Goal: Obtain resource: Download file/media

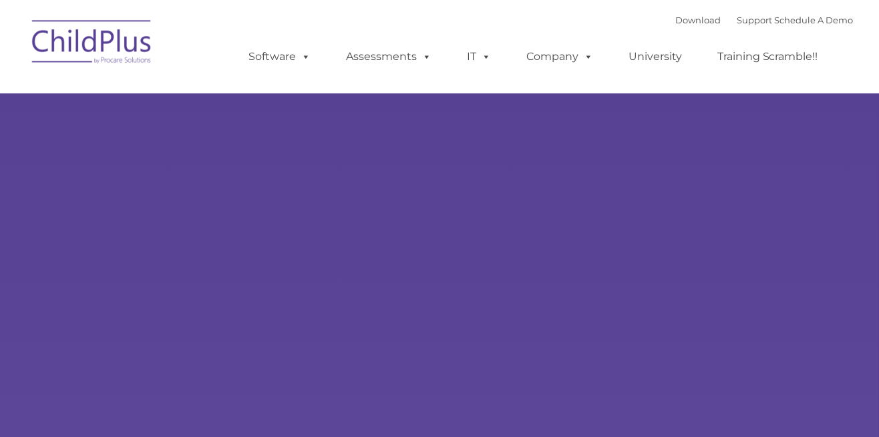
select select "MEDIUM"
type input ""
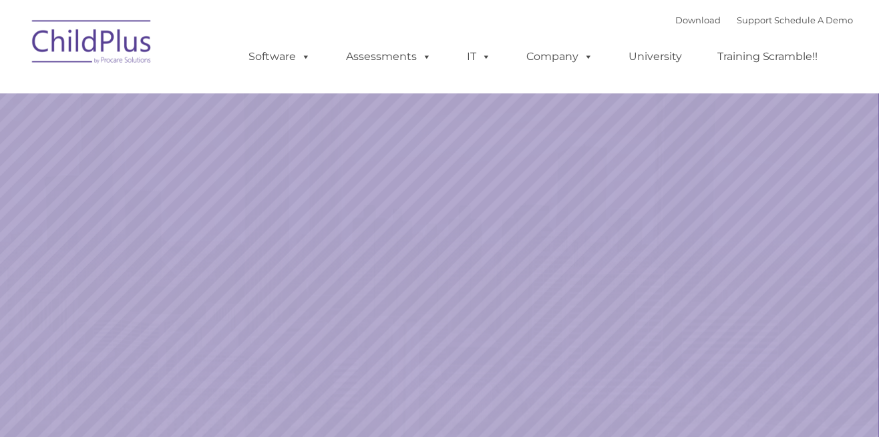
select select "MEDIUM"
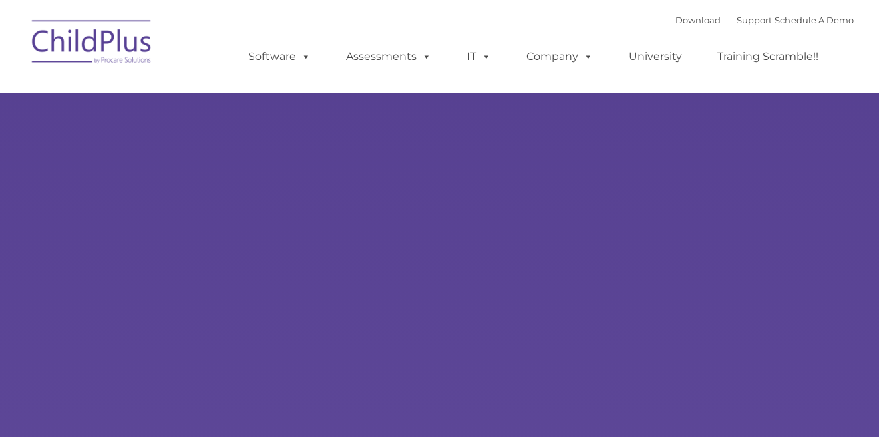
type input ""
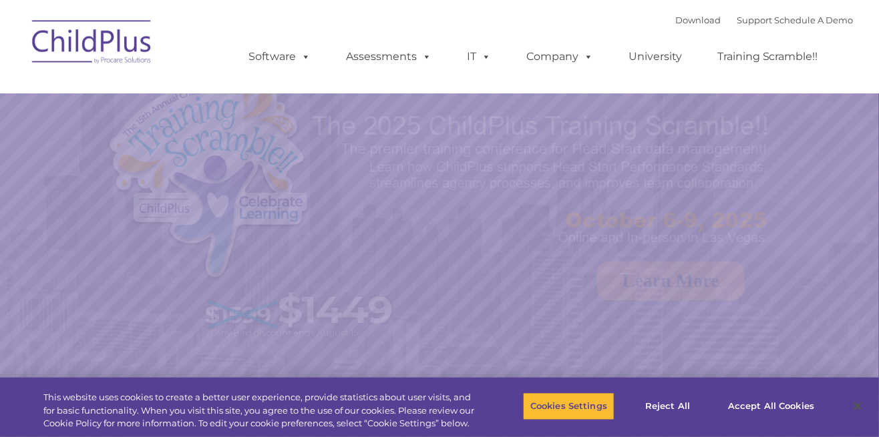
select select "MEDIUM"
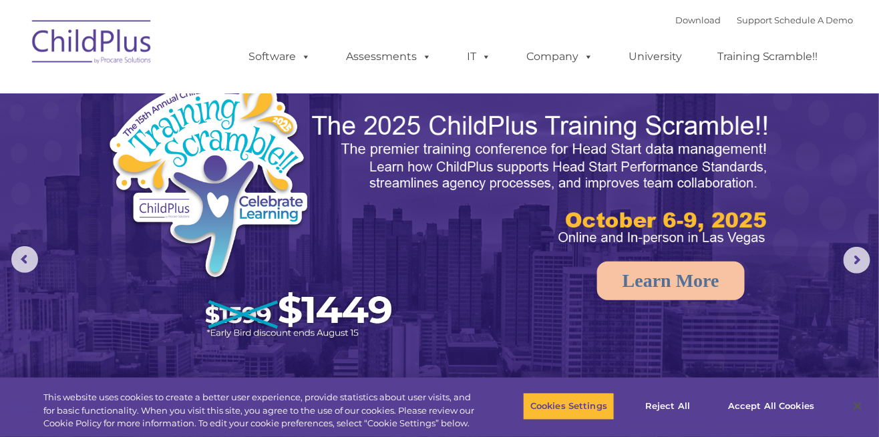
click at [121, 49] on img at bounding box center [92, 44] width 134 height 67
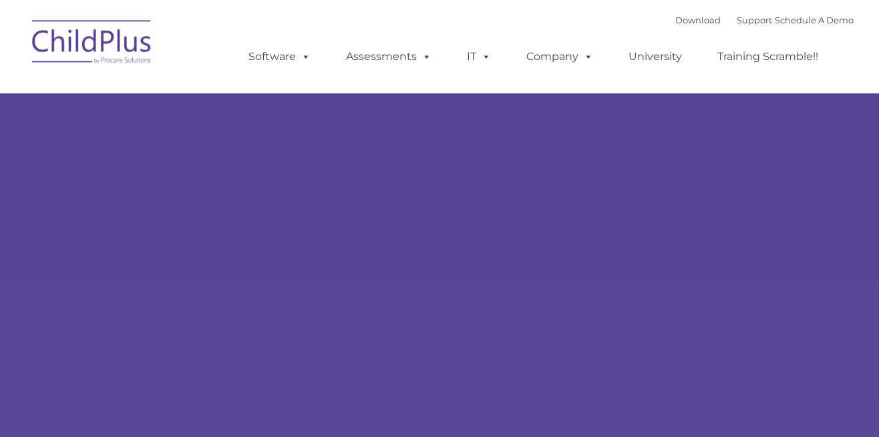
type input ""
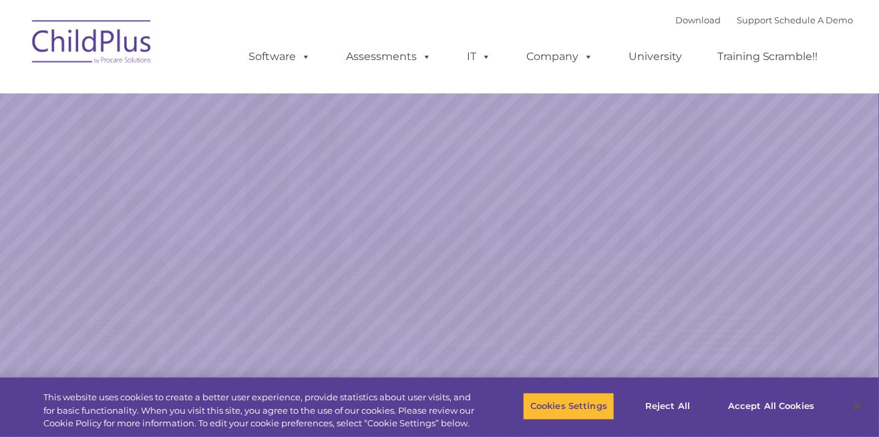
select select "MEDIUM"
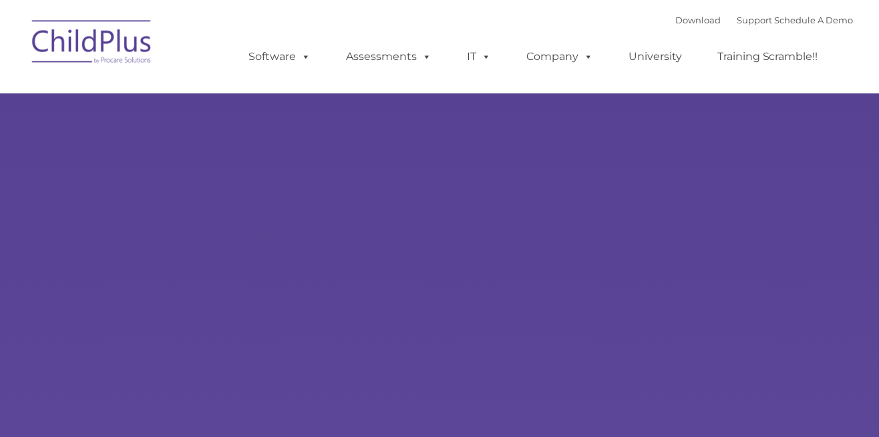
select select "MEDIUM"
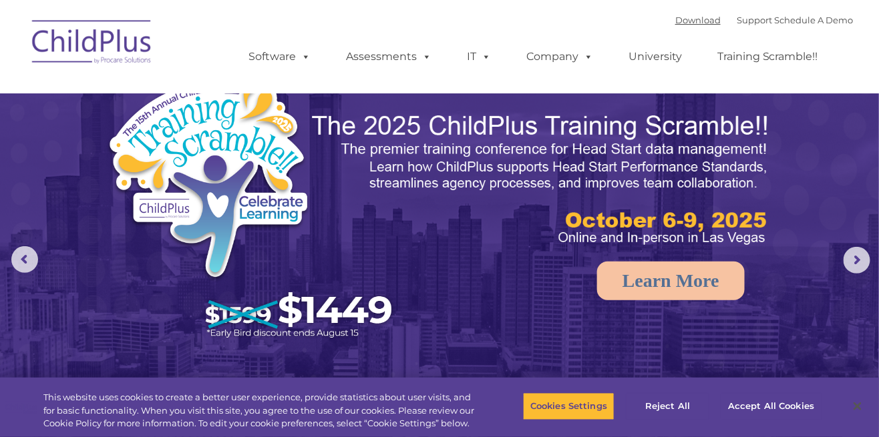
click at [685, 19] on link "Download" at bounding box center [697, 20] width 45 height 11
